Goal: Contribute content: Add original content to the website for others to see

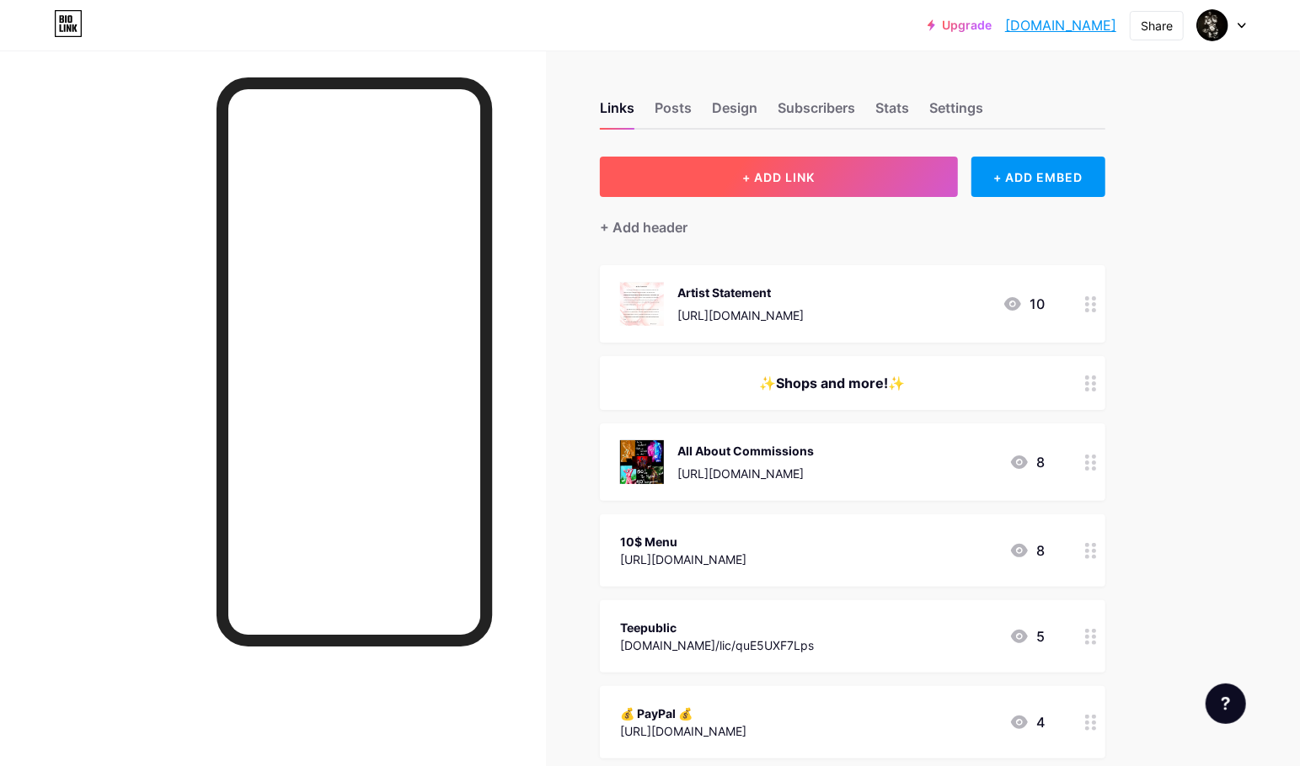
click at [777, 179] on span "+ ADD LINK" at bounding box center [778, 177] width 72 height 14
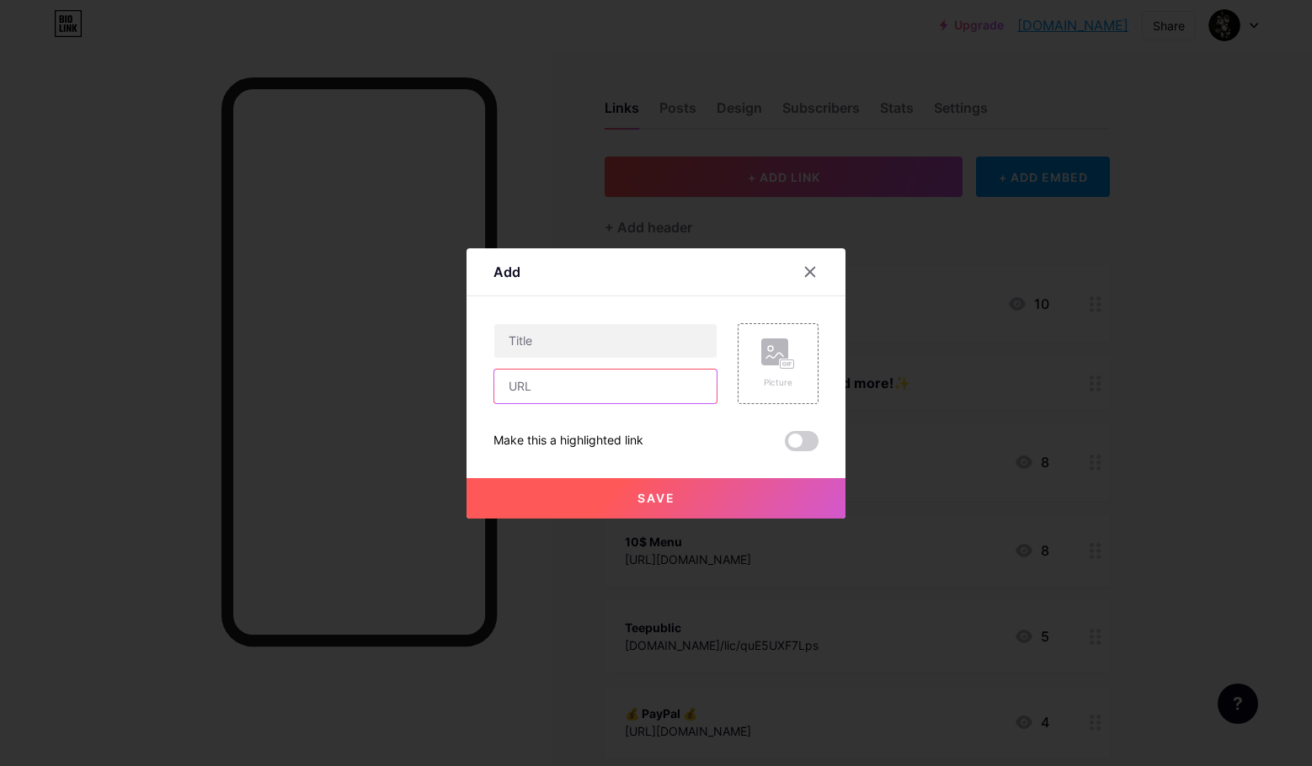
click at [638, 393] on input "text" at bounding box center [605, 387] width 222 height 34
paste input "[URL][DOMAIN_NAME]"
type input "[URL][DOMAIN_NAME]"
click at [598, 344] on input "text" at bounding box center [605, 341] width 222 height 34
type input "C"
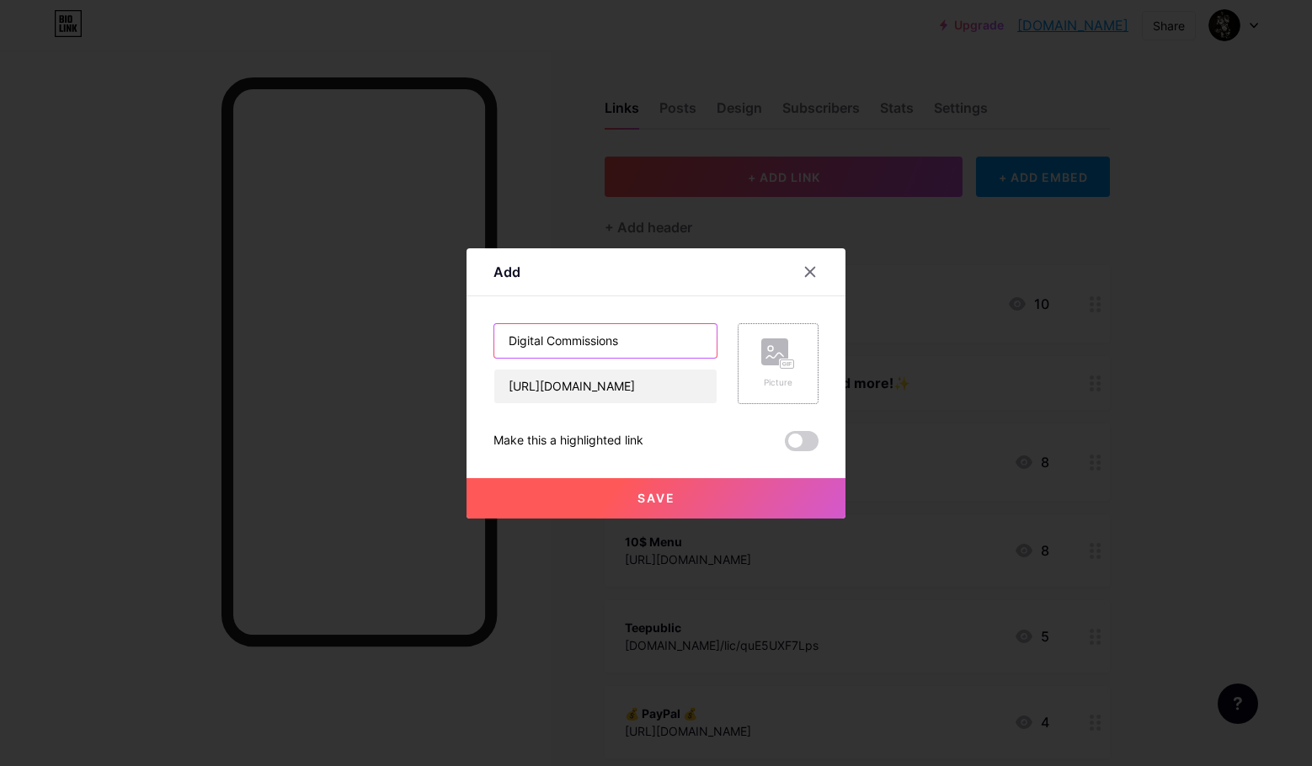
type input "Digital Commissions"
click at [758, 382] on div "Picture" at bounding box center [778, 363] width 81 height 81
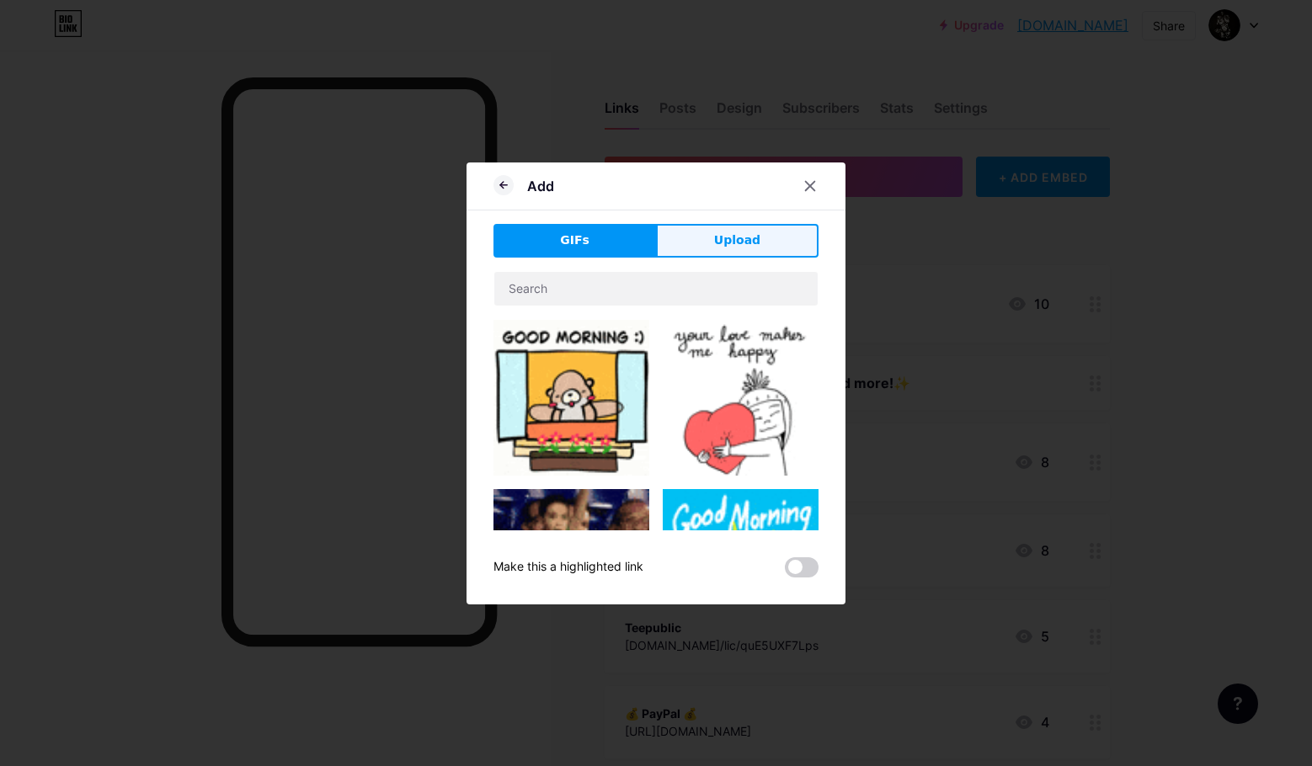
click at [707, 254] on button "Upload" at bounding box center [737, 241] width 163 height 34
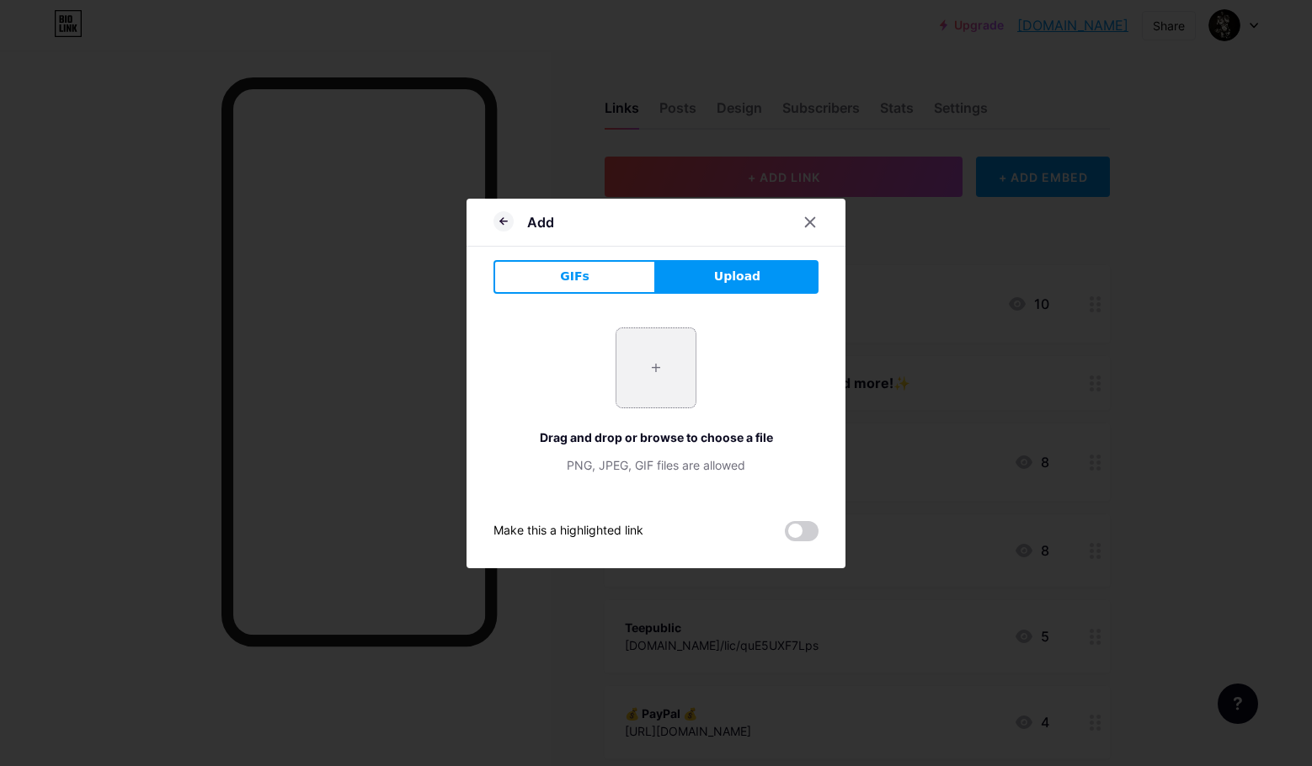
click at [660, 373] on input "file" at bounding box center [656, 367] width 79 height 79
type input "C:\fakepath\69.png"
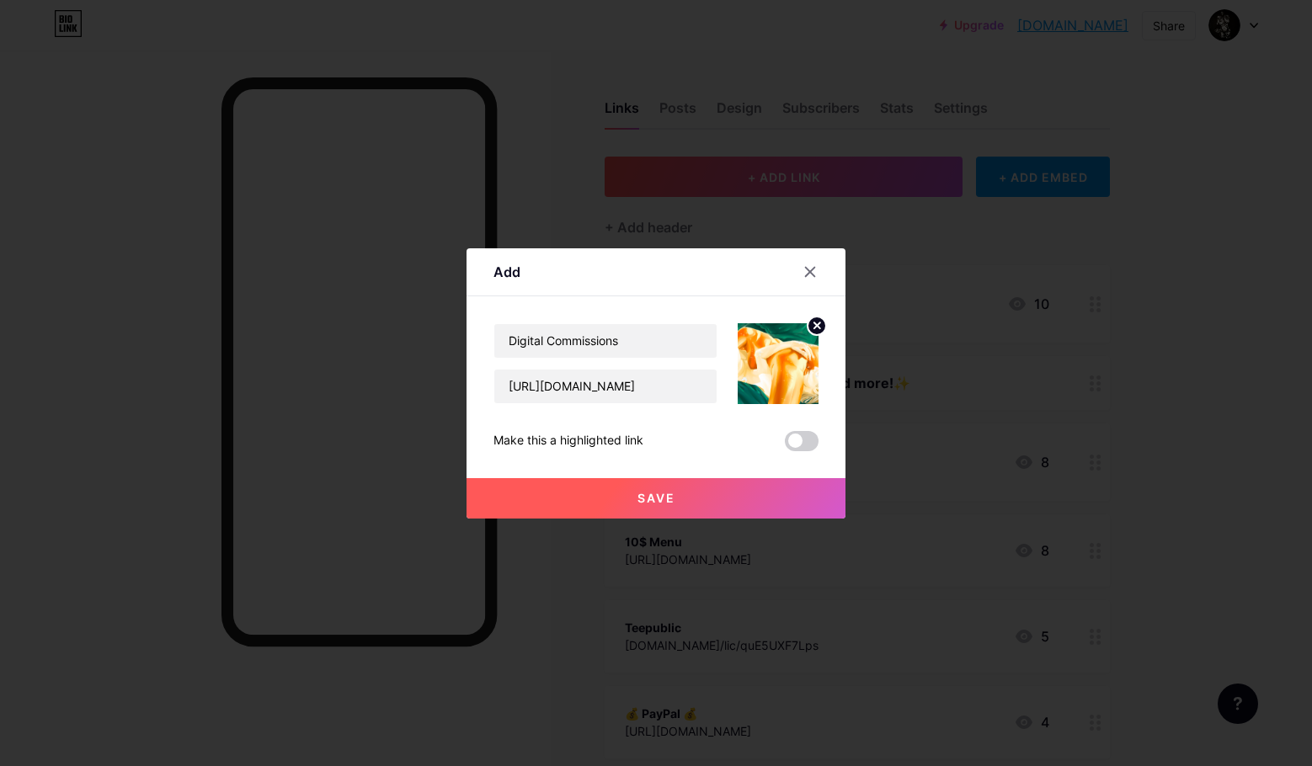
click at [804, 444] on span at bounding box center [802, 441] width 34 height 20
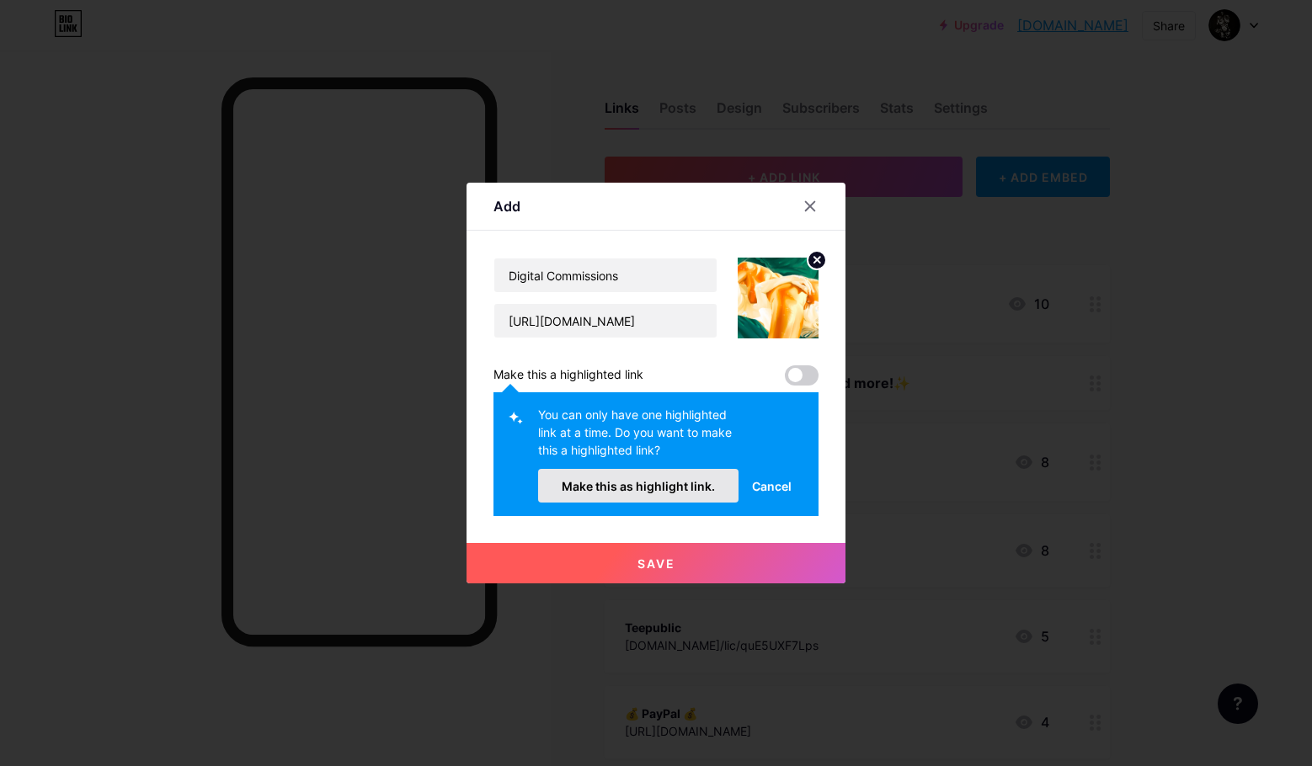
click at [688, 488] on span "Make this as highlight link." at bounding box center [638, 486] width 153 height 14
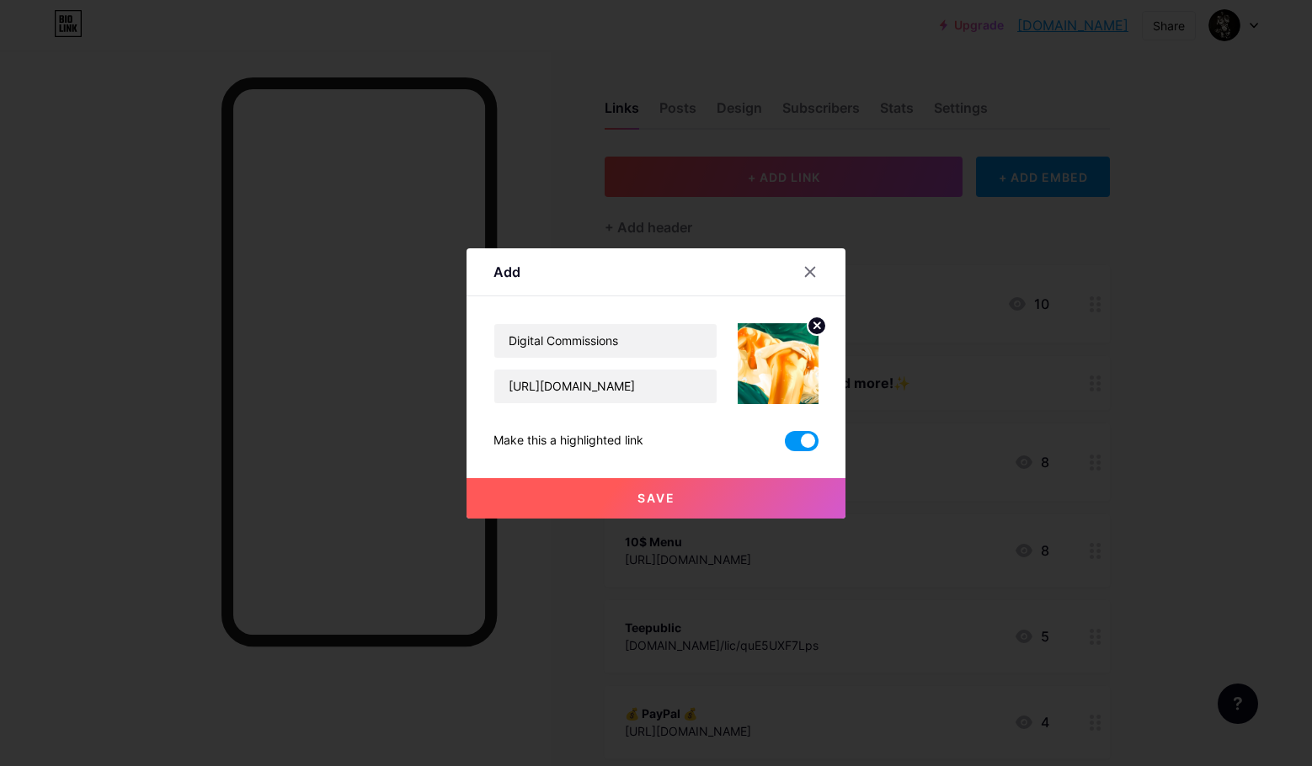
click at [686, 505] on button "Save" at bounding box center [656, 498] width 379 height 40
